Goal: Ask a question

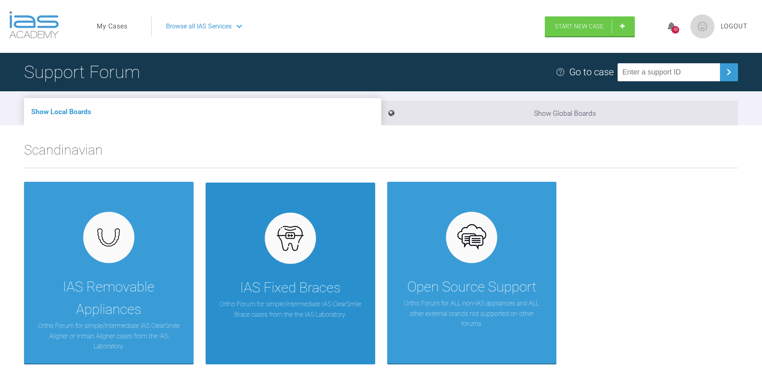
click at [265, 275] on div "IAS Fixed Braces Ortho Forum for simple/intermediate IAS ClearSmile Brace cases…" at bounding box center [291, 273] width 170 height 182
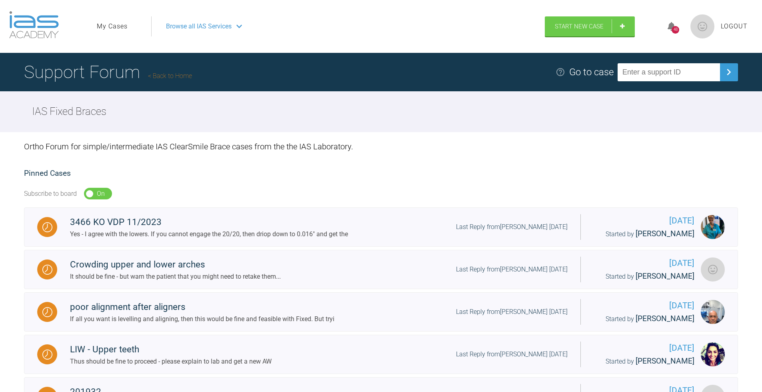
click at [194, 25] on span "Browse all IAS Services" at bounding box center [199, 26] width 66 height 10
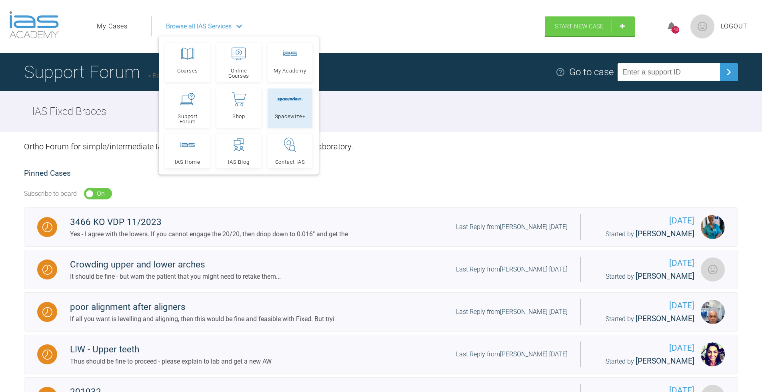
click at [296, 102] on div at bounding box center [290, 99] width 26 height 14
